Goal: Task Accomplishment & Management: Complete application form

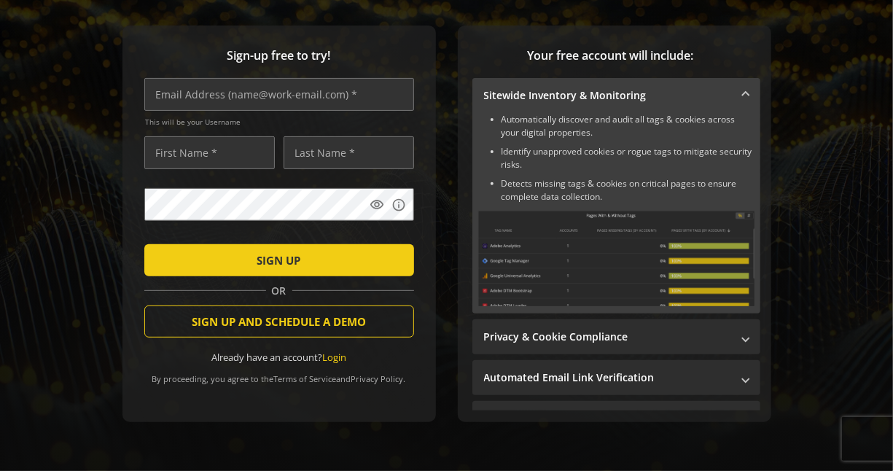
scroll to position [177, 0]
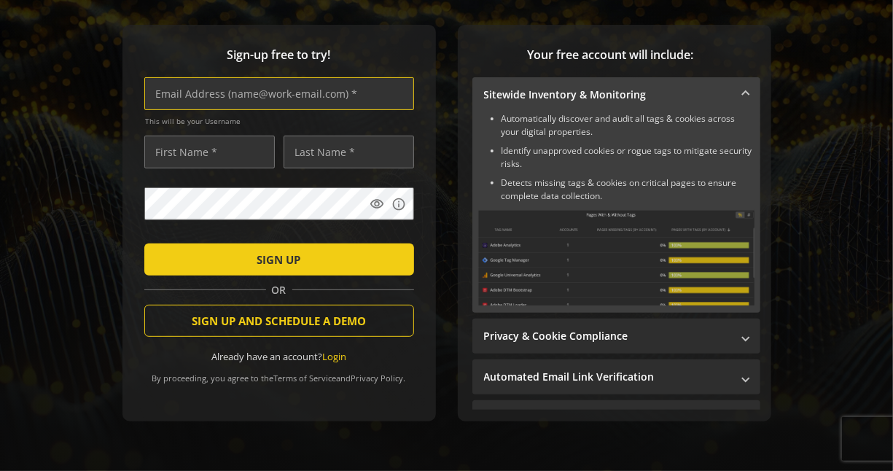
click at [291, 99] on input "text" at bounding box center [279, 93] width 270 height 33
type input "[EMAIL_ADDRESS][DOMAIN_NAME]"
type input "Adasa"
type input "[PERSON_NAME]"
click at [422, 169] on div "Sign-up free to try! [EMAIL_ADDRESS][DOMAIN_NAME] This will be your Username [P…" at bounding box center [280, 223] width 314 height 397
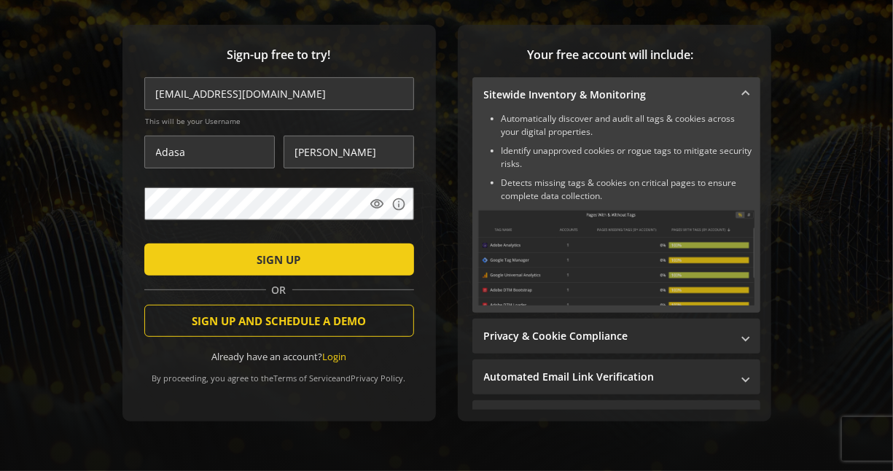
click at [314, 257] on span "submit" at bounding box center [279, 259] width 270 height 35
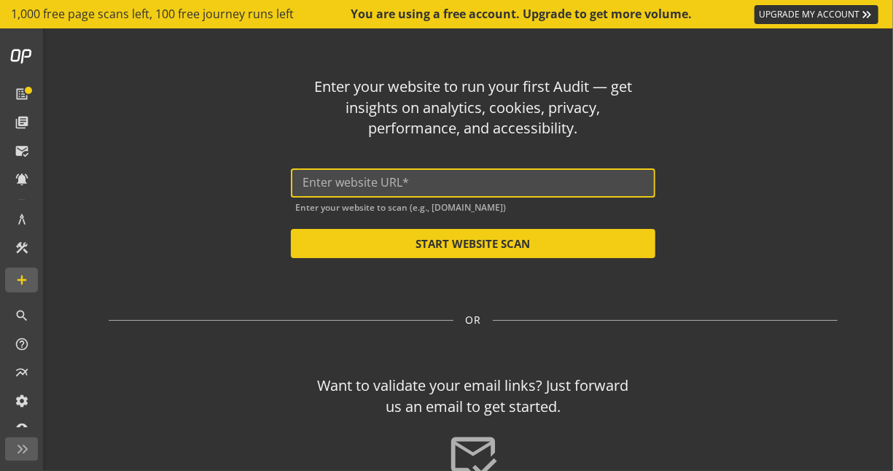
click at [520, 182] on input "text" at bounding box center [473, 183] width 341 height 14
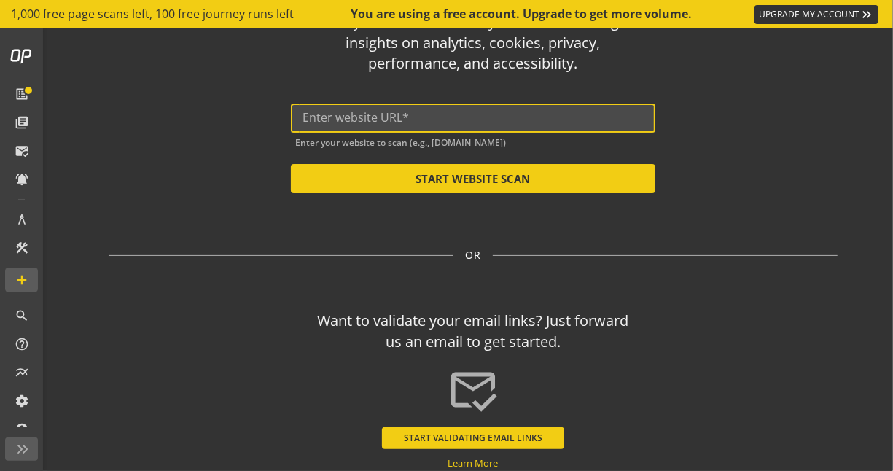
scroll to position [136, 0]
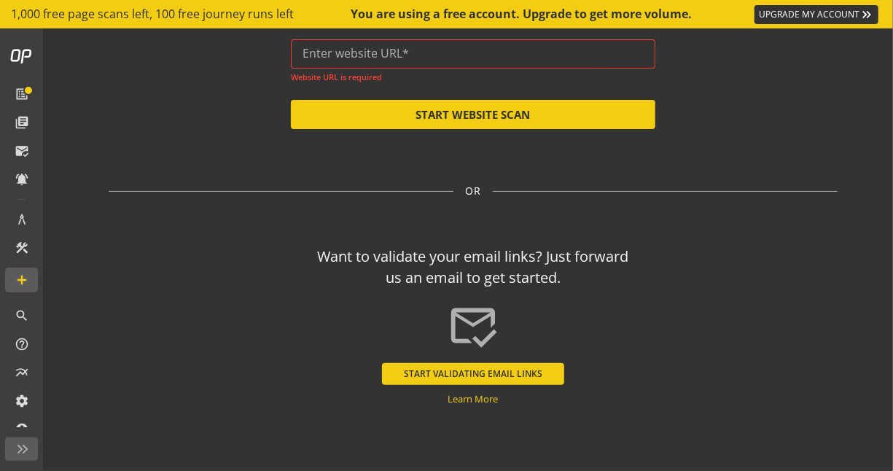
click at [478, 363] on button "START VALIDATING EMAIL LINKS" at bounding box center [473, 374] width 182 height 22
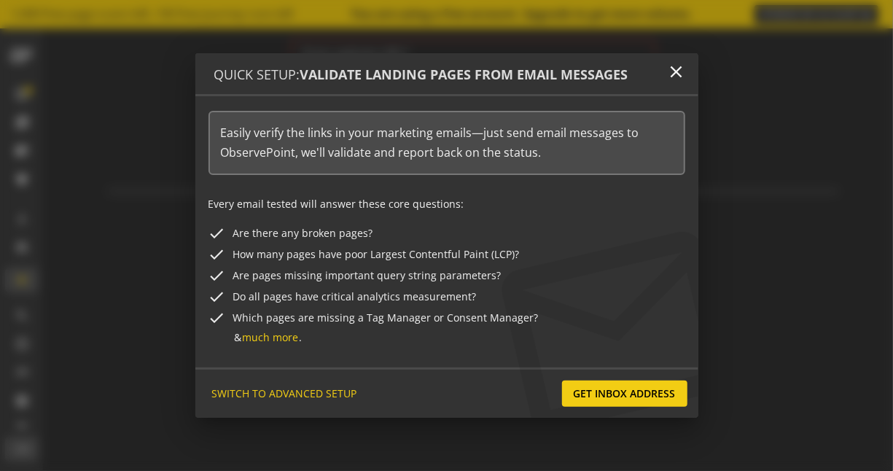
click at [597, 388] on span "Get Inbox Address" at bounding box center [625, 394] width 102 height 26
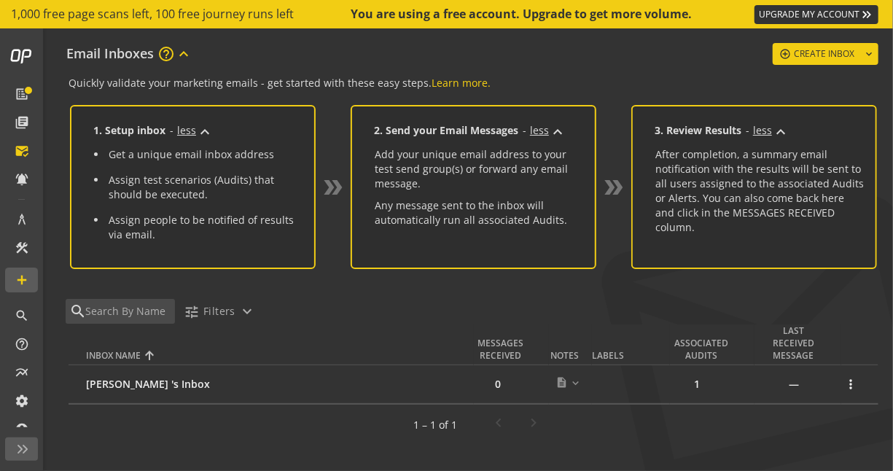
click at [221, 187] on li "Assign test scenarios (Audits) that should be executed." at bounding box center [199, 187] width 210 height 29
click at [573, 384] on mat-icon "expand_more" at bounding box center [576, 383] width 12 height 12
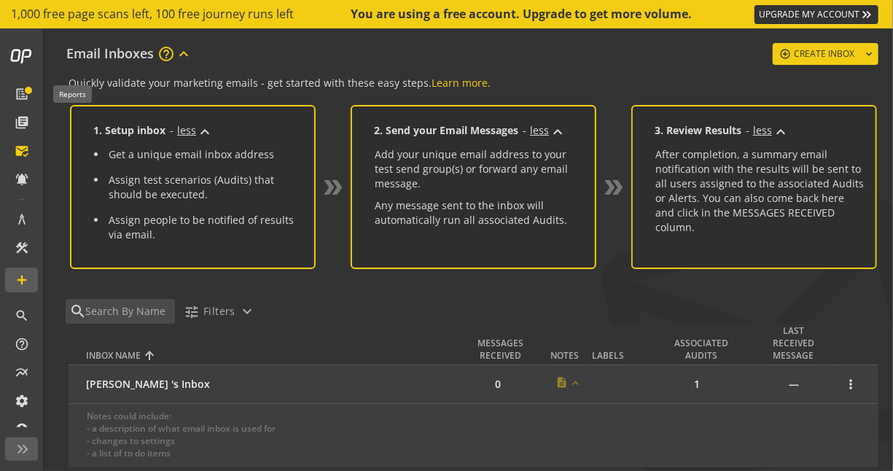
click at [19, 91] on mat-icon "list_alt" at bounding box center [22, 94] width 15 height 15
